Goal: Task Accomplishment & Management: Manage account settings

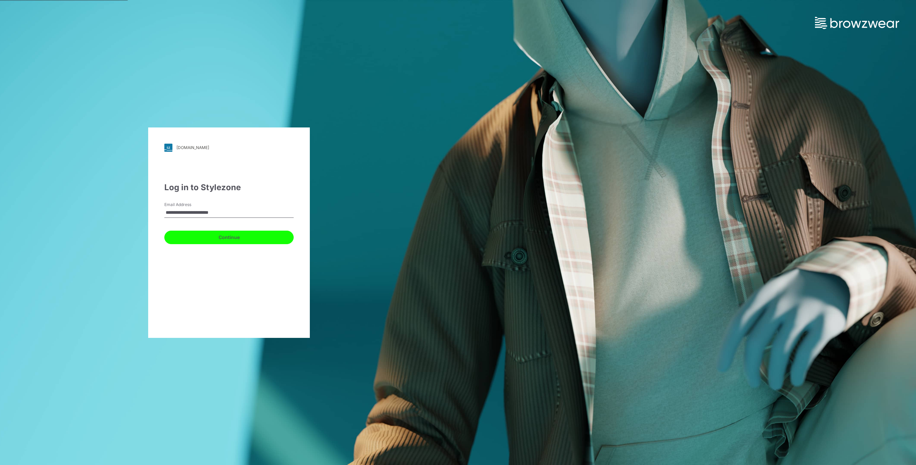
click at [234, 239] on button "Continue" at bounding box center [228, 236] width 129 height 13
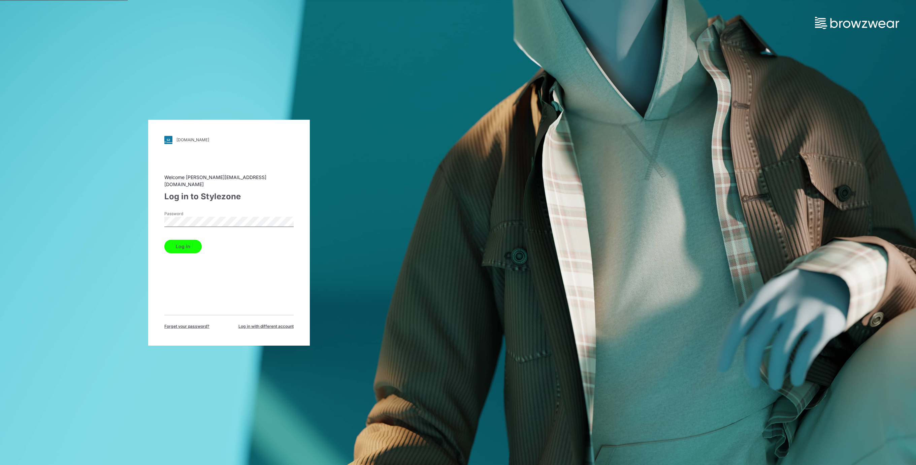
click at [184, 240] on button "Log in" at bounding box center [182, 246] width 37 height 13
click at [181, 244] on button "Log in" at bounding box center [182, 246] width 37 height 13
